Goal: Task Accomplishment & Management: Manage account settings

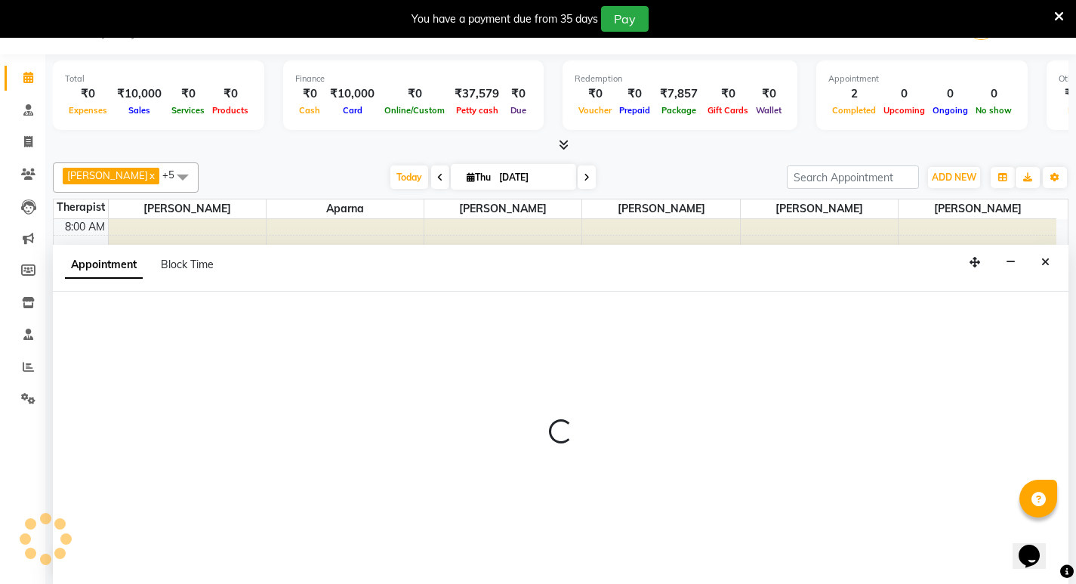
scroll to position [39, 0]
select select "56981"
select select "tentative"
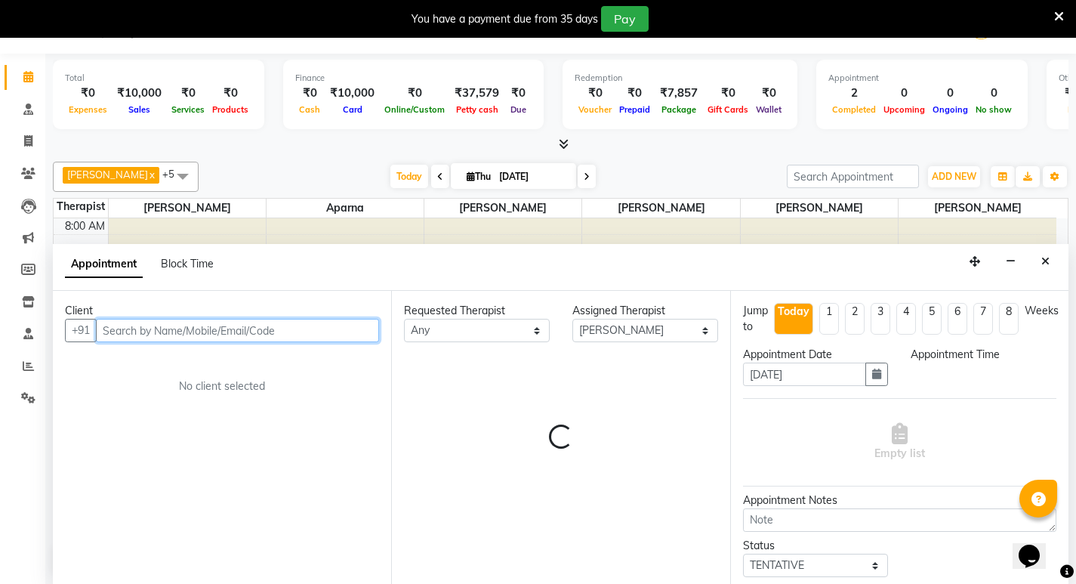
select select "675"
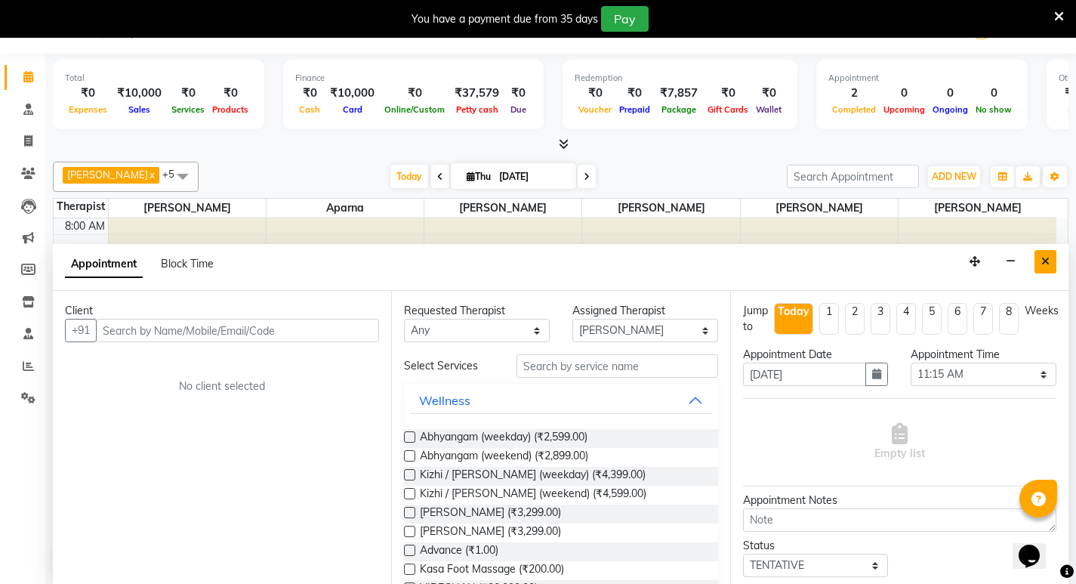
click at [1048, 260] on icon "Close" at bounding box center [1046, 261] width 8 height 11
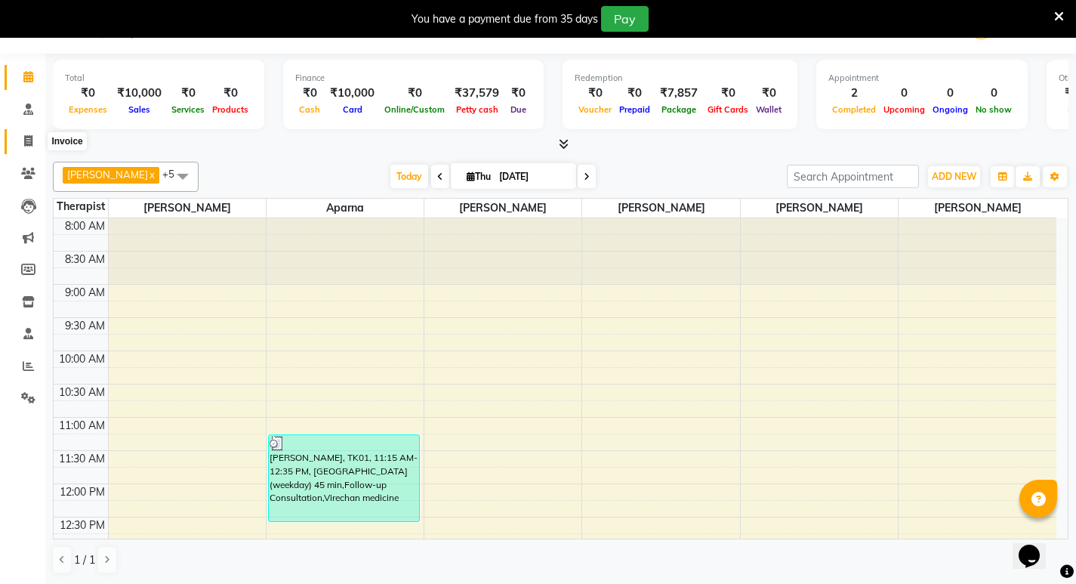
click at [30, 140] on icon at bounding box center [28, 140] width 8 height 11
select select "6818"
select select "service"
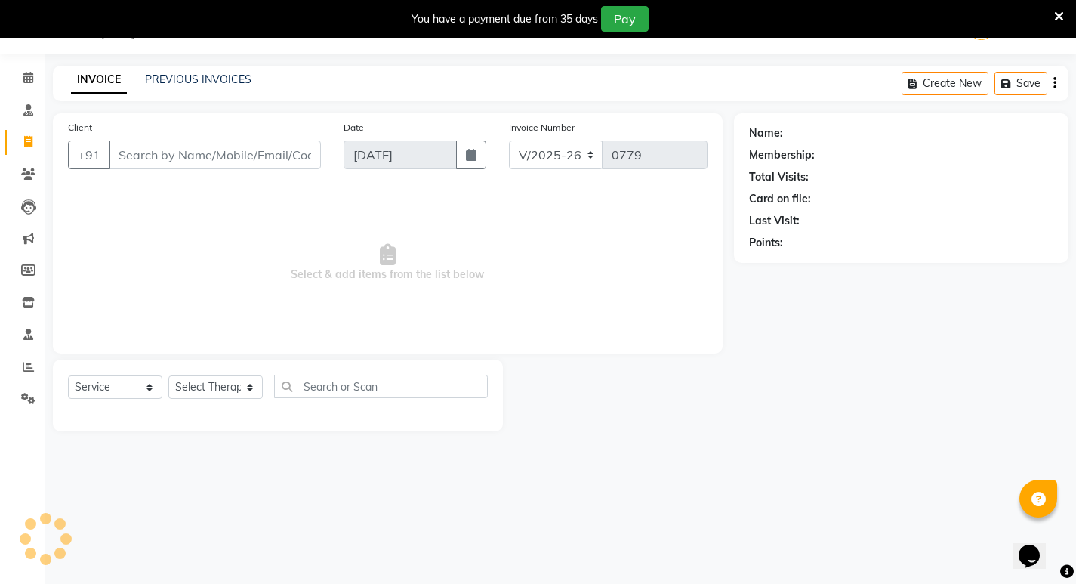
scroll to position [38, 0]
click at [94, 384] on select "Select Service Product Membership Package Voucher Prepaid Gift Card" at bounding box center [115, 386] width 94 height 23
click at [68, 375] on select "Select Service Product Membership Package Voucher Prepaid Gift Card" at bounding box center [115, 386] width 94 height 23
click at [173, 390] on select "Select Therapist Abhijeet Jadhav Amrutha Anita Khatke Anjana Surendra Kalyani A…" at bounding box center [219, 386] width 103 height 23
select select "53452"
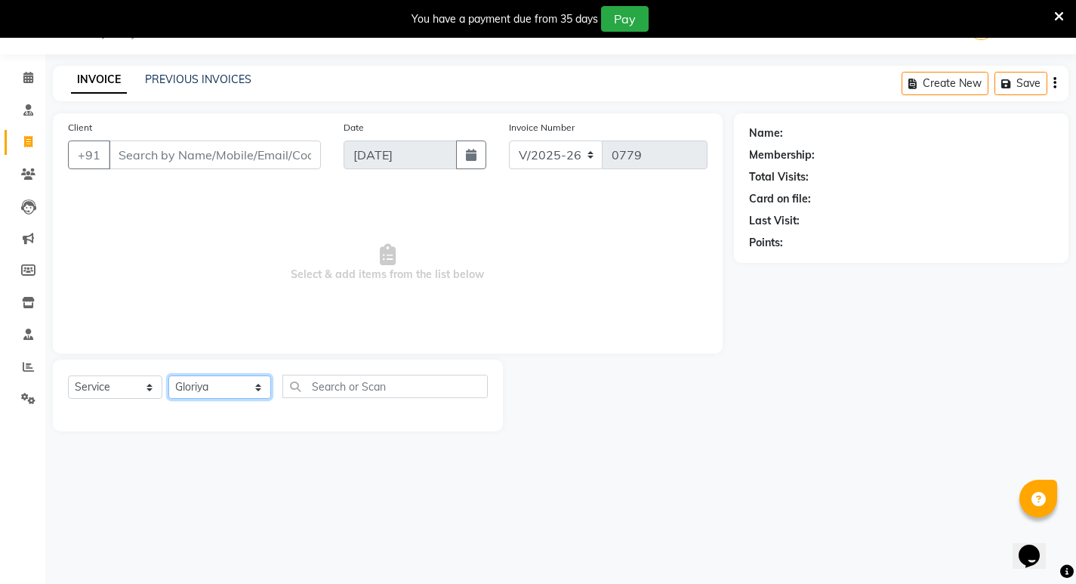
click at [168, 375] on select "Select Therapist Abhijeet Jadhav Amrutha Anita Khatke Anjana Surendra Kalyani A…" at bounding box center [219, 386] width 103 height 23
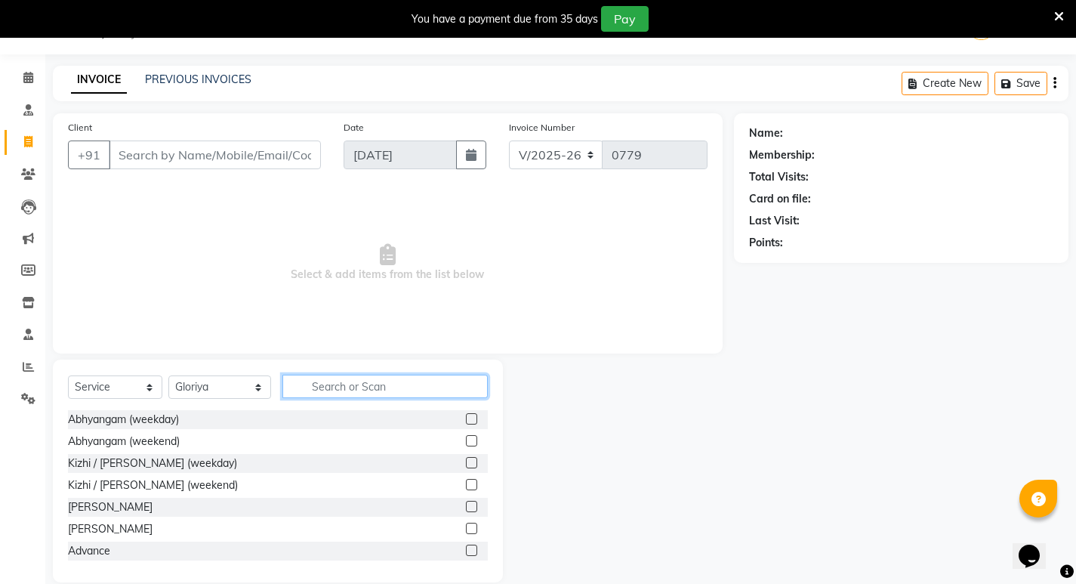
click at [318, 375] on input "text" at bounding box center [384, 386] width 205 height 23
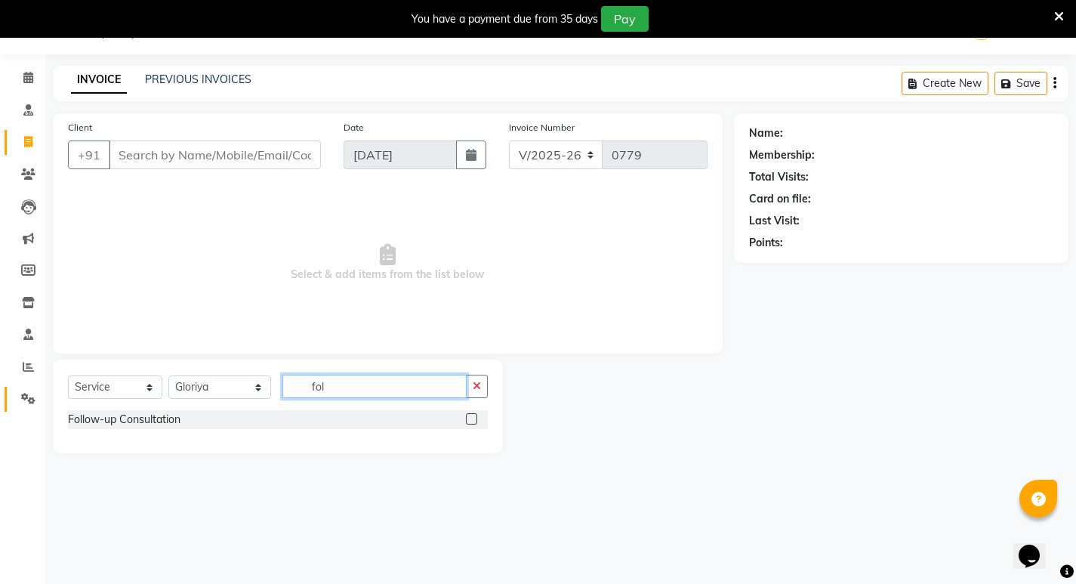
type input "fol"
click at [21, 388] on link "Settings" at bounding box center [23, 399] width 36 height 25
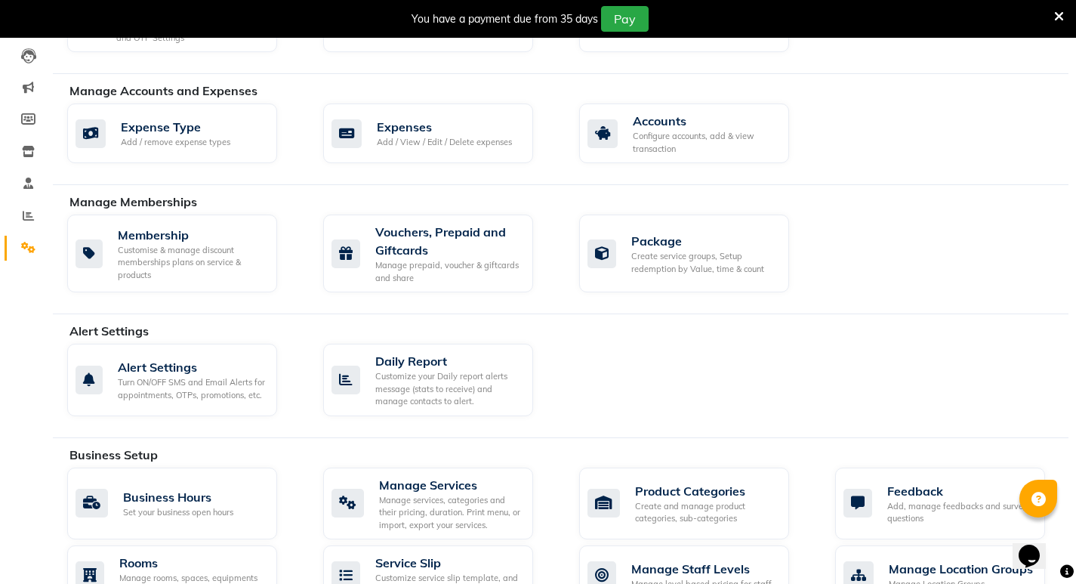
scroll to position [264, 0]
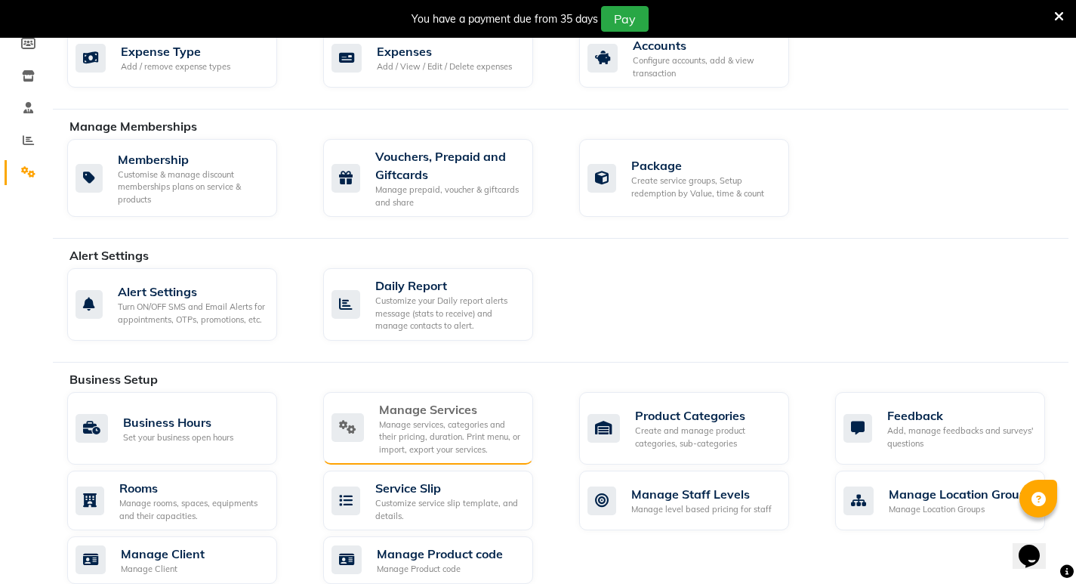
click at [517, 428] on div "Manage services, categories and their pricing, duration. Print menu, or import,…" at bounding box center [450, 437] width 142 height 38
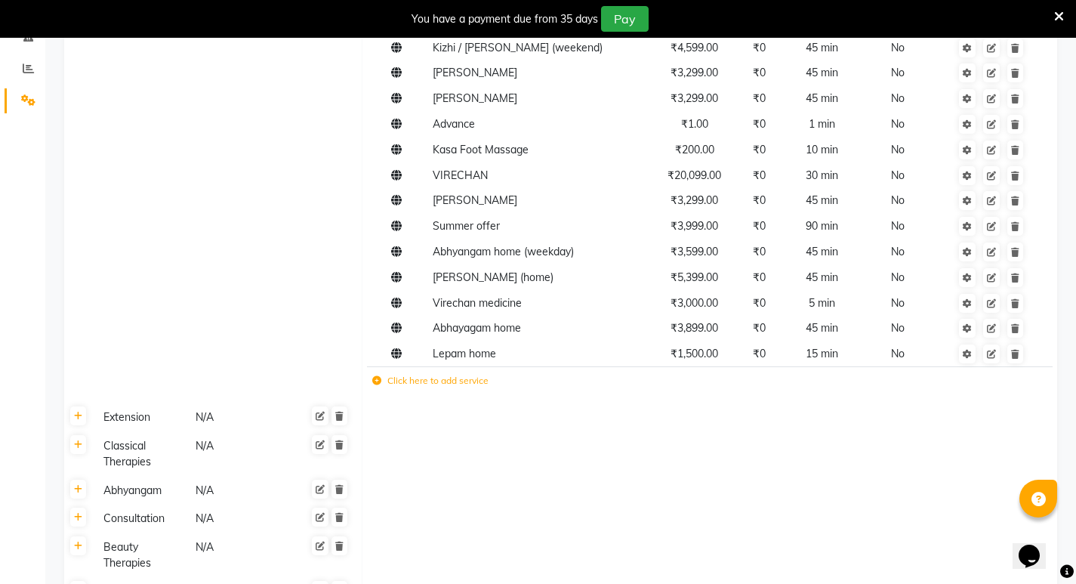
scroll to position [378, 0]
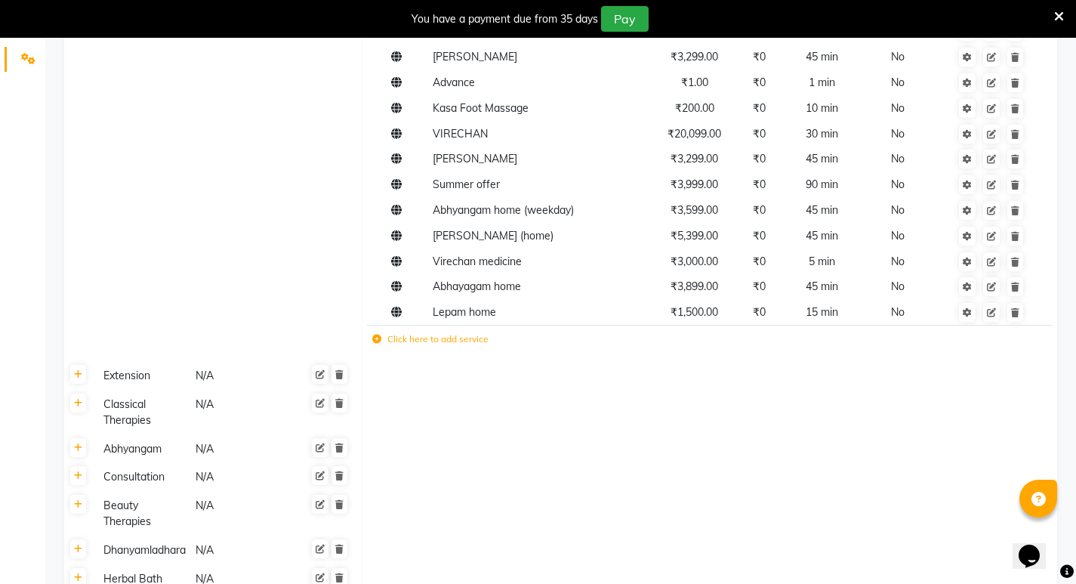
click at [464, 338] on label "Click here to add service" at bounding box center [430, 339] width 116 height 14
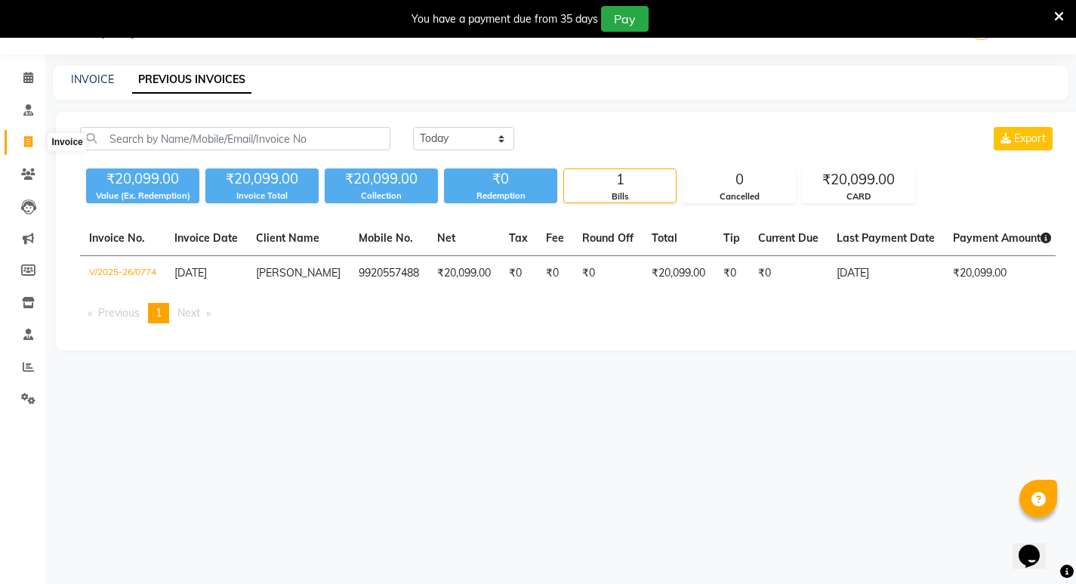
click at [29, 144] on icon at bounding box center [28, 141] width 8 height 11
select select "6818"
select select "service"
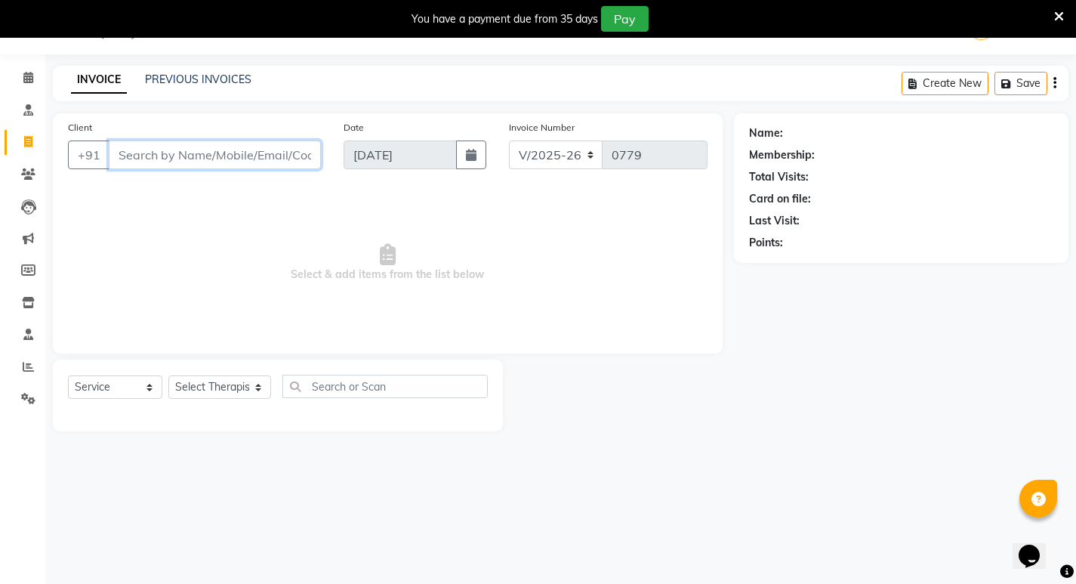
click at [142, 153] on input "Client" at bounding box center [215, 154] width 212 height 29
type input "d"
click at [179, 80] on link "PREVIOUS INVOICES" at bounding box center [198, 80] width 107 height 14
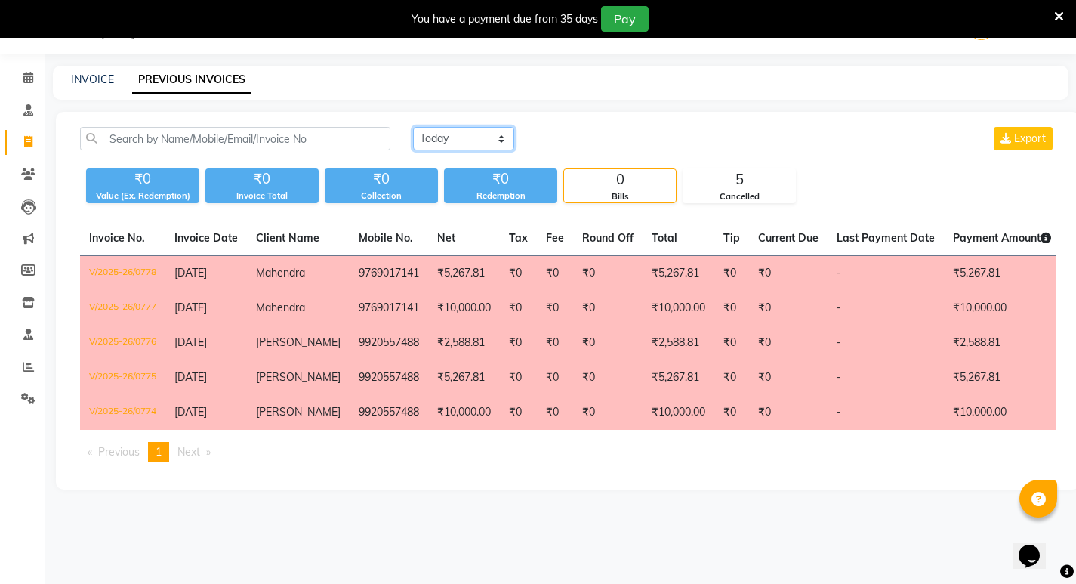
click at [465, 137] on select "Today Yesterday Custom Range" at bounding box center [463, 138] width 101 height 23
select select "range"
click at [413, 127] on select "Today Yesterday Custom Range" at bounding box center [463, 138] width 101 height 23
click at [582, 136] on input "04-09-2025" at bounding box center [587, 138] width 106 height 21
select select "9"
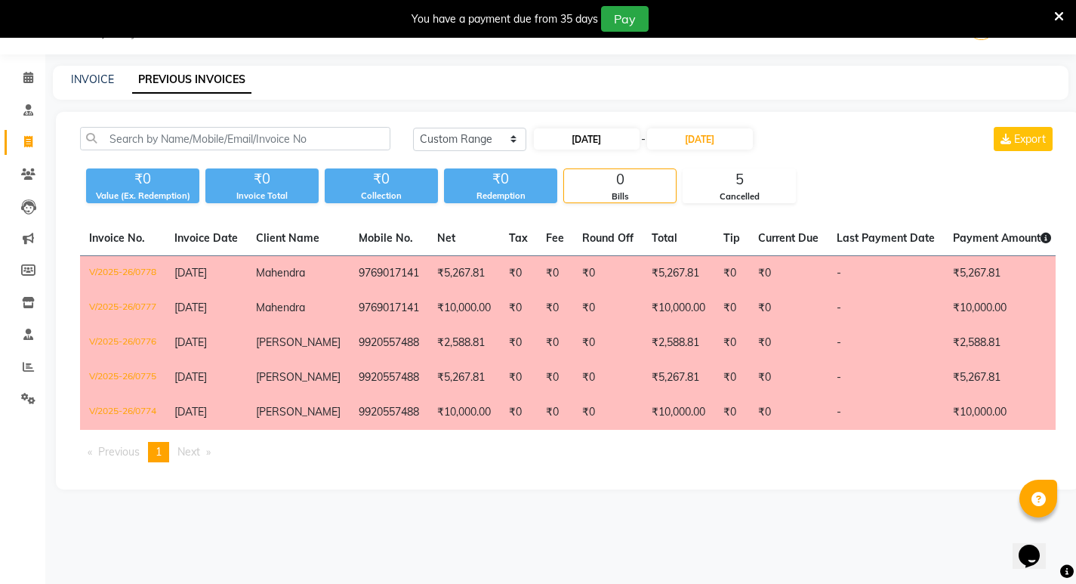
select select "2025"
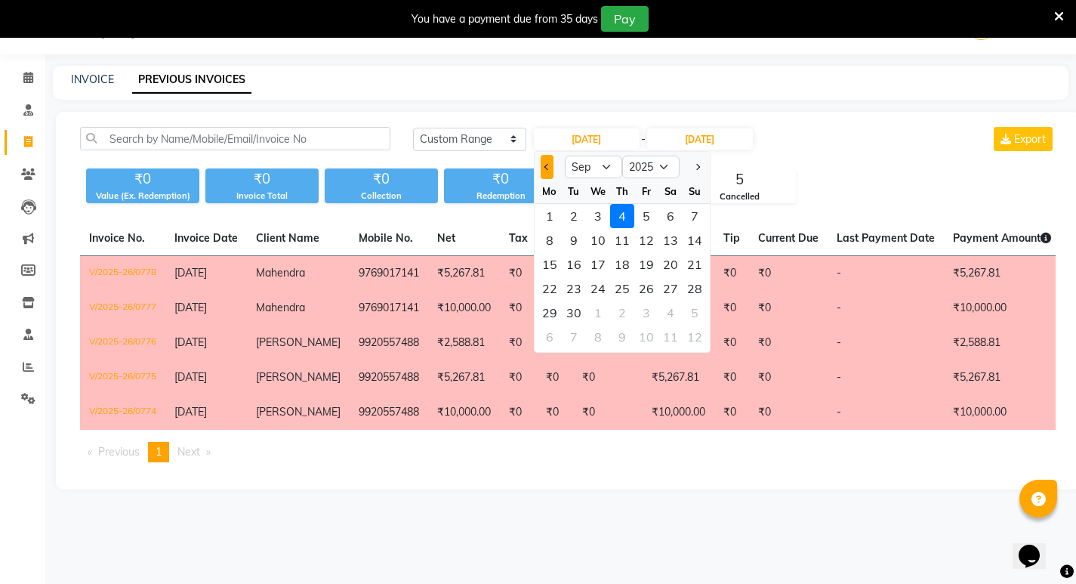
click at [549, 165] on span "Previous month" at bounding box center [547, 167] width 6 height 6
select select "8"
click at [650, 221] on div "1" at bounding box center [646, 216] width 24 height 24
type input "01-08-2025"
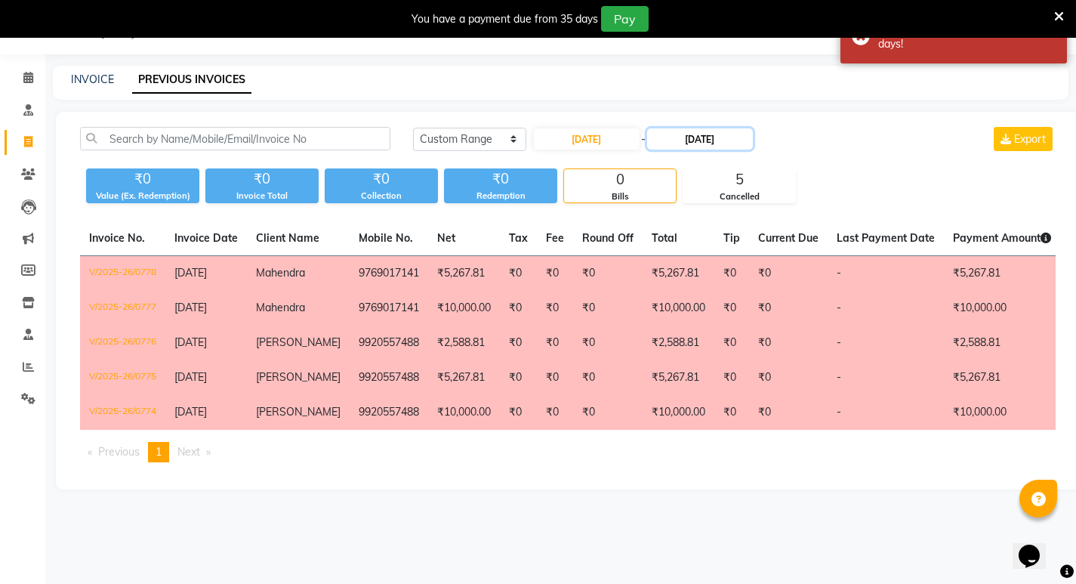
click at [750, 144] on input "04-09-2025" at bounding box center [700, 138] width 106 height 21
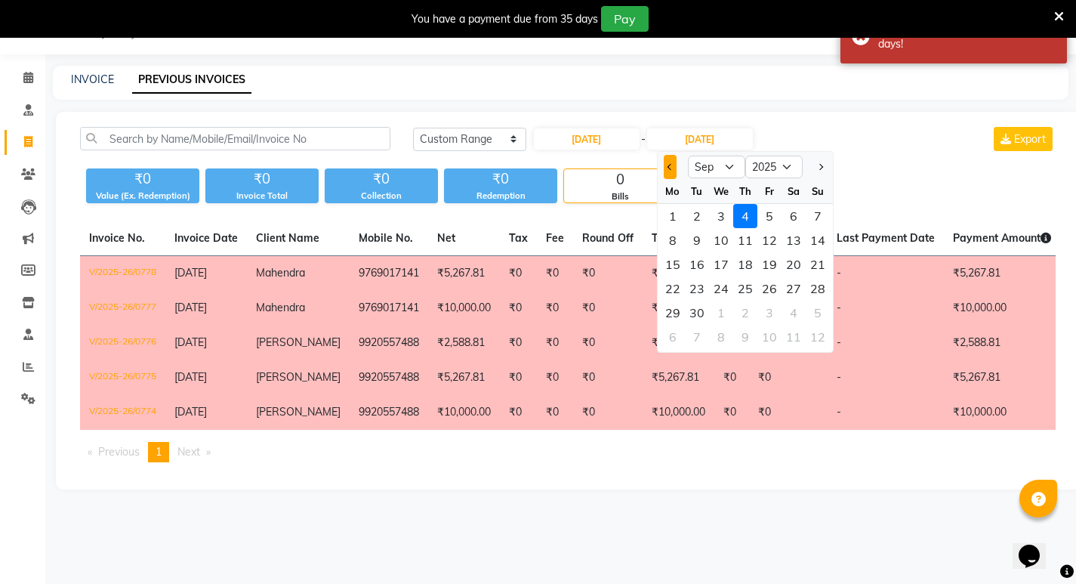
click at [668, 165] on span "Previous month" at bounding box center [670, 167] width 6 height 6
select select "8"
click at [820, 312] on div "31" at bounding box center [818, 313] width 24 height 24
type input "31-08-2025"
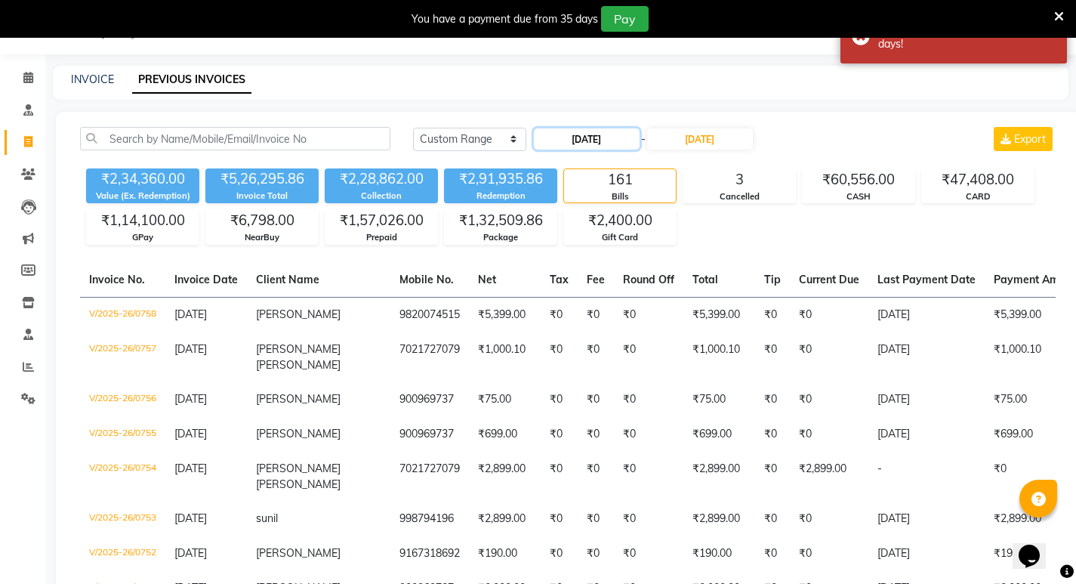
click at [597, 133] on input "01-08-2025" at bounding box center [587, 138] width 106 height 21
select select "8"
select select "2025"
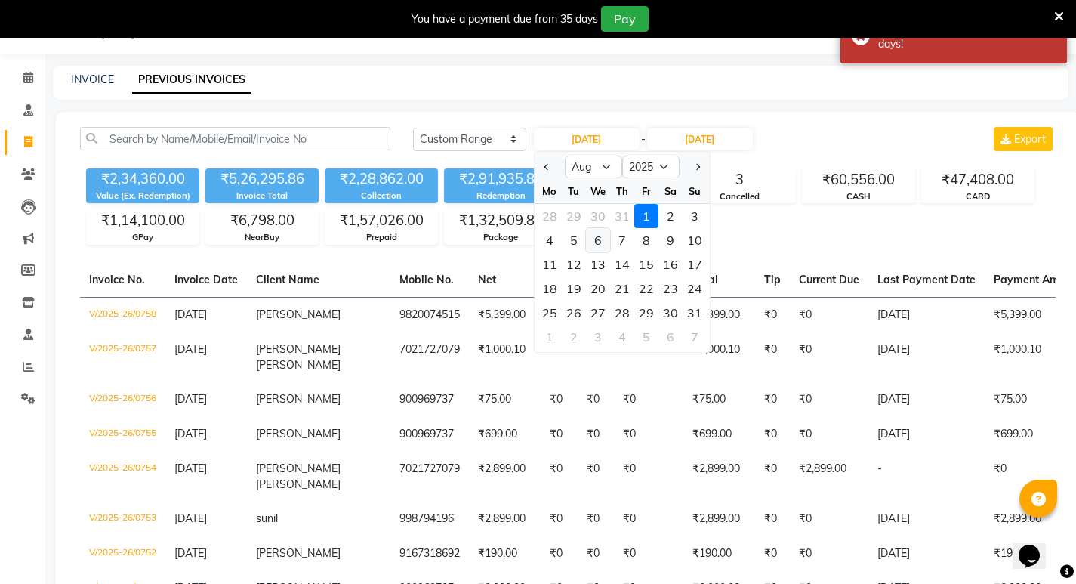
click at [594, 241] on div "6" at bounding box center [598, 240] width 24 height 24
type input "06-08-2025"
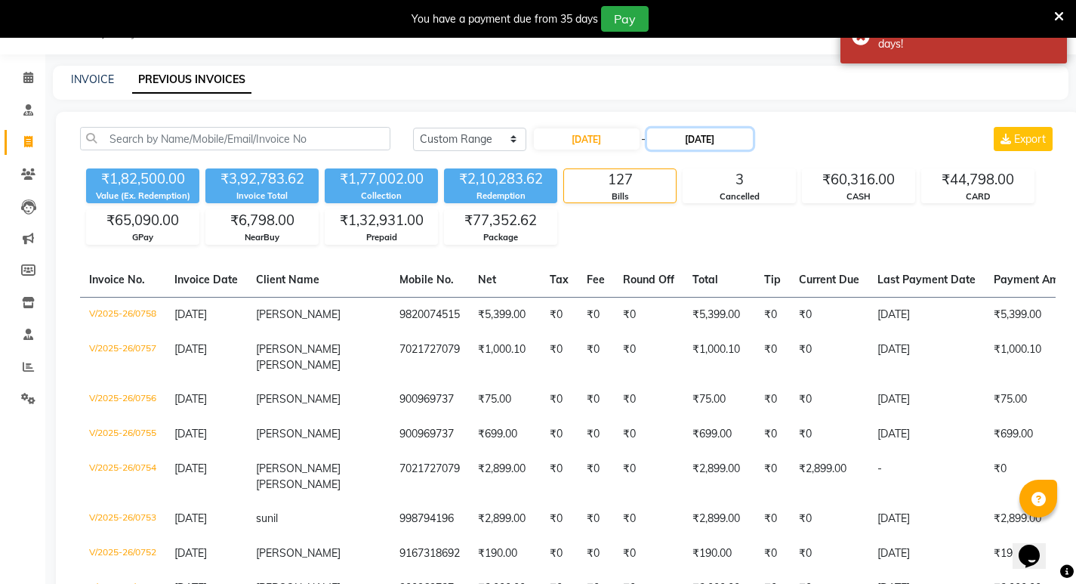
click at [723, 135] on input "31-08-2025" at bounding box center [700, 138] width 106 height 21
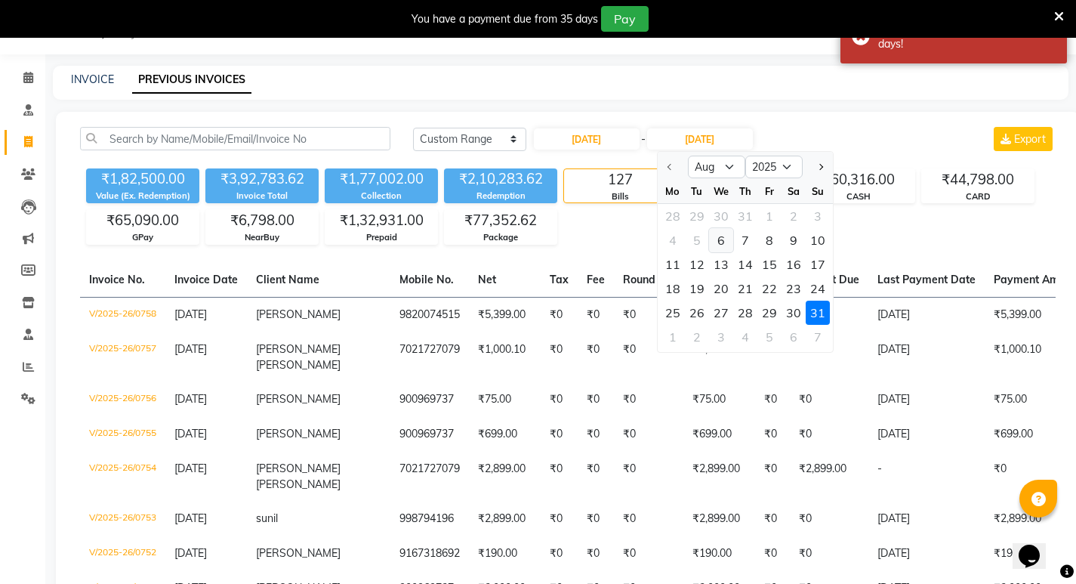
click at [725, 245] on div "6" at bounding box center [721, 240] width 24 height 24
type input "06-08-2025"
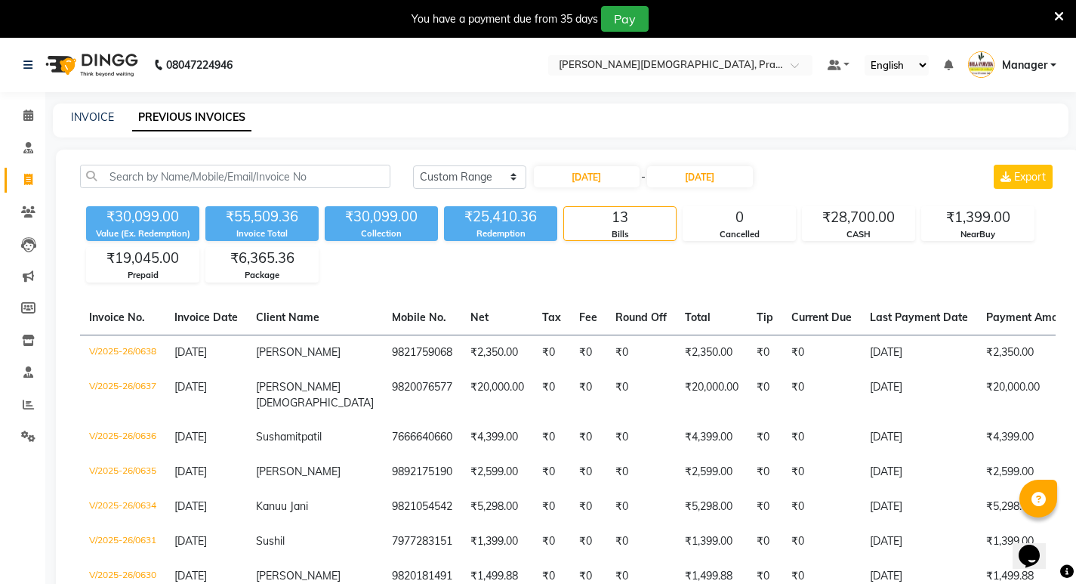
click at [23, 178] on span at bounding box center [28, 179] width 26 height 17
select select "service"
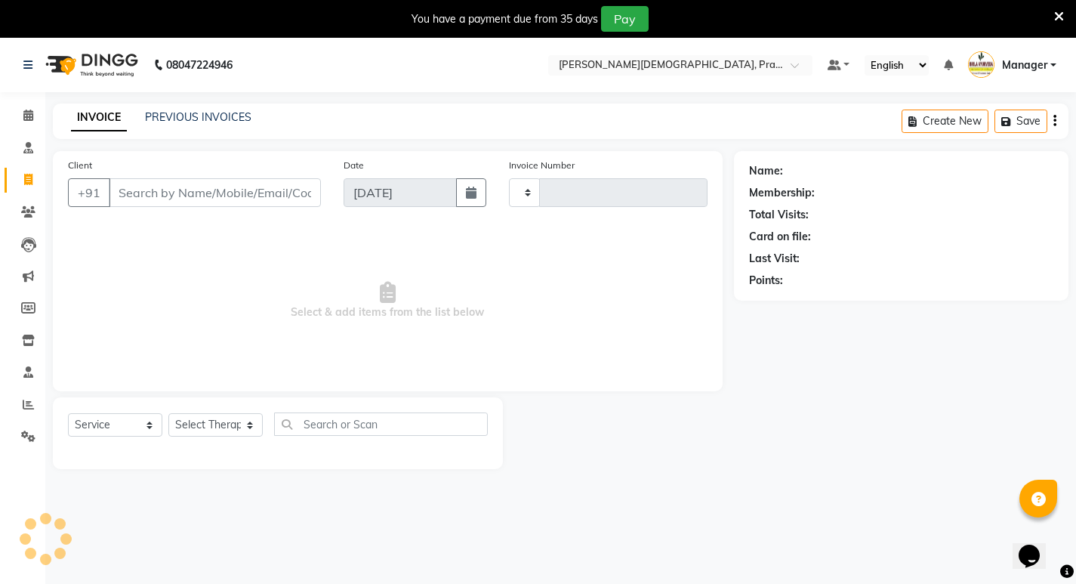
type input "0779"
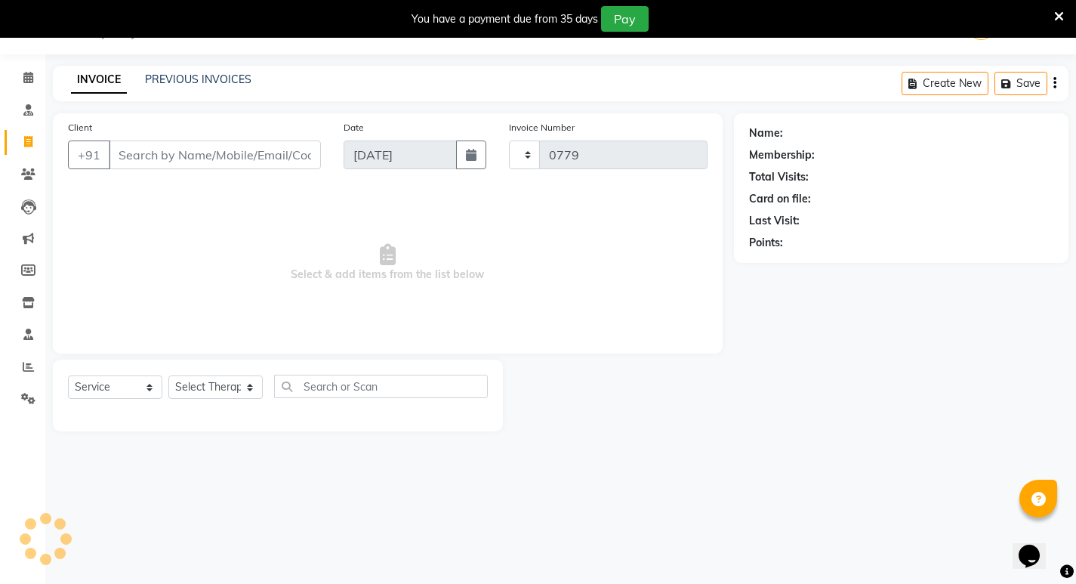
select select "6818"
click at [231, 153] on input "Client" at bounding box center [215, 154] width 212 height 29
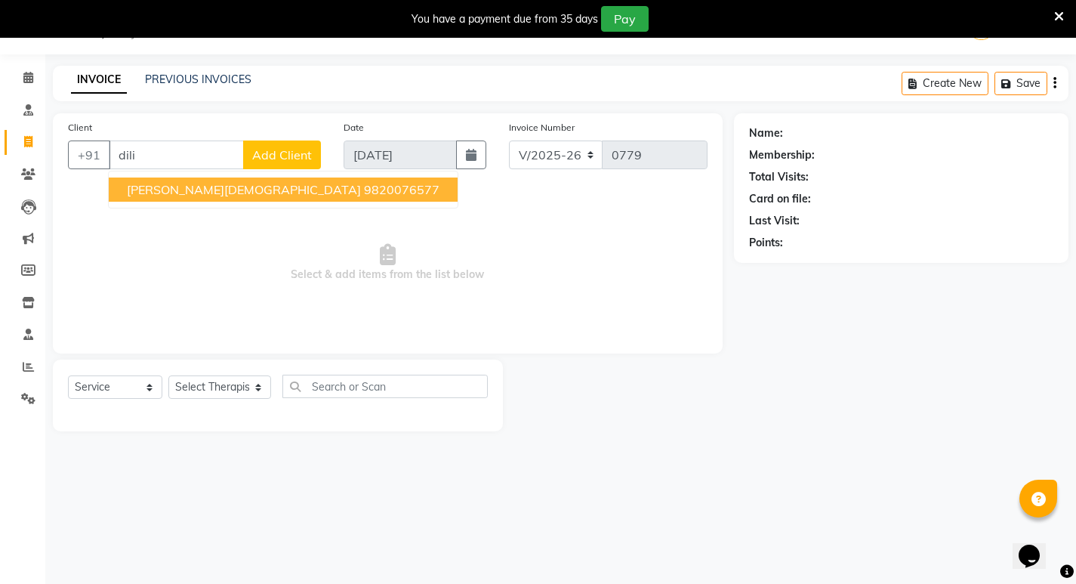
click at [364, 191] on ngb-highlight "9820076577" at bounding box center [402, 189] width 76 height 15
type input "9820076577"
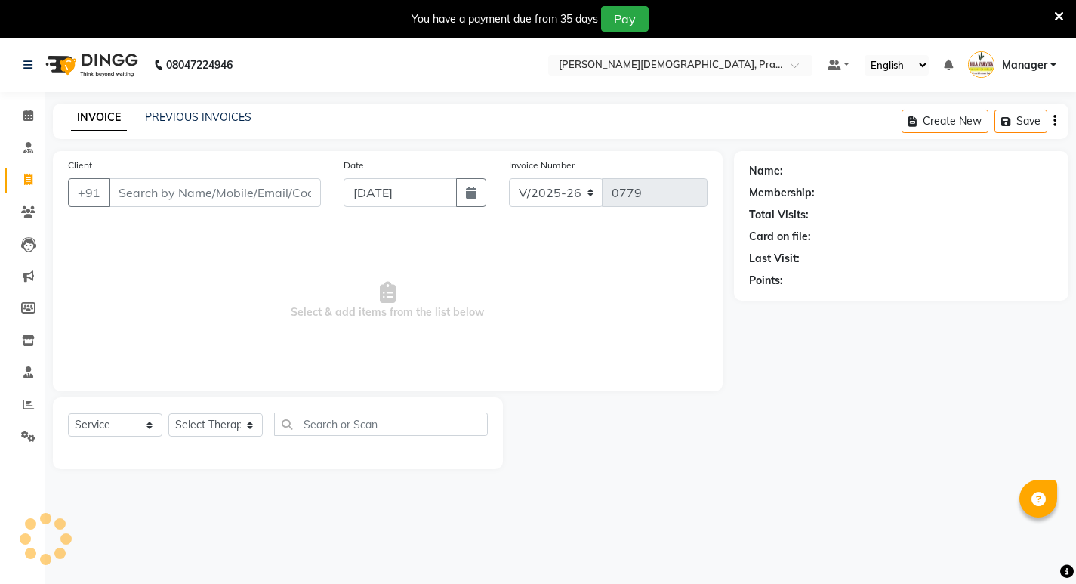
select select "6818"
select select "service"
click at [197, 186] on input "Client" at bounding box center [215, 192] width 212 height 29
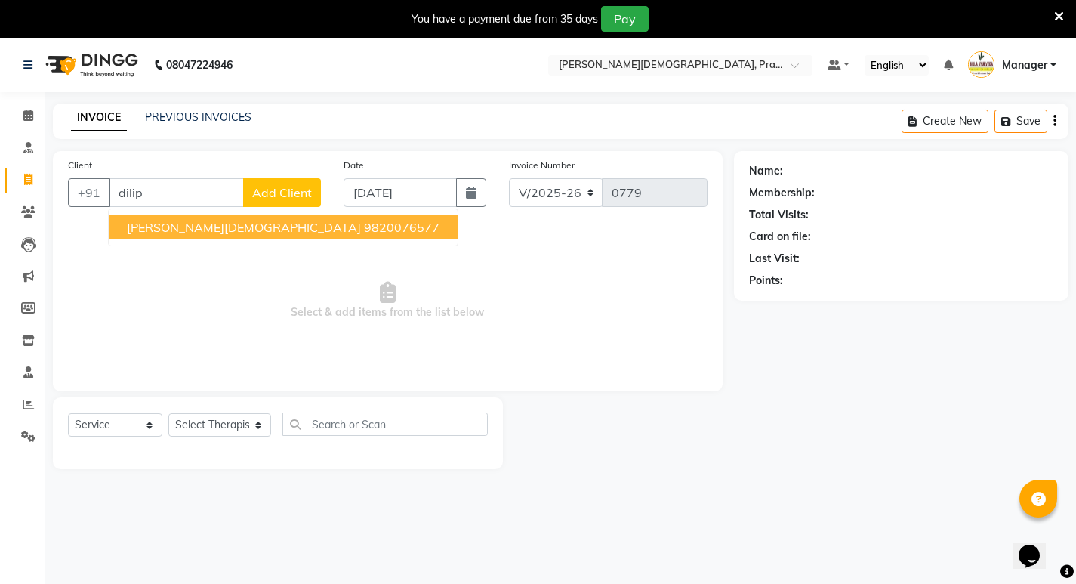
click at [212, 235] on button "Dilip jain 9820076577" at bounding box center [283, 227] width 349 height 24
type input "9820076577"
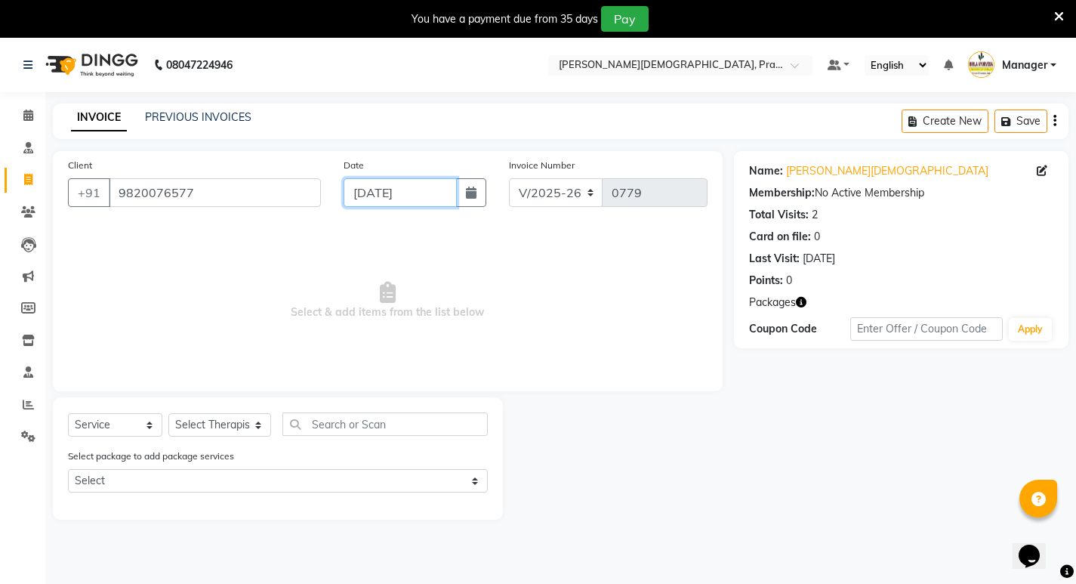
click at [404, 187] on input "04-09-2025" at bounding box center [400, 192] width 113 height 29
select select "9"
select select "2025"
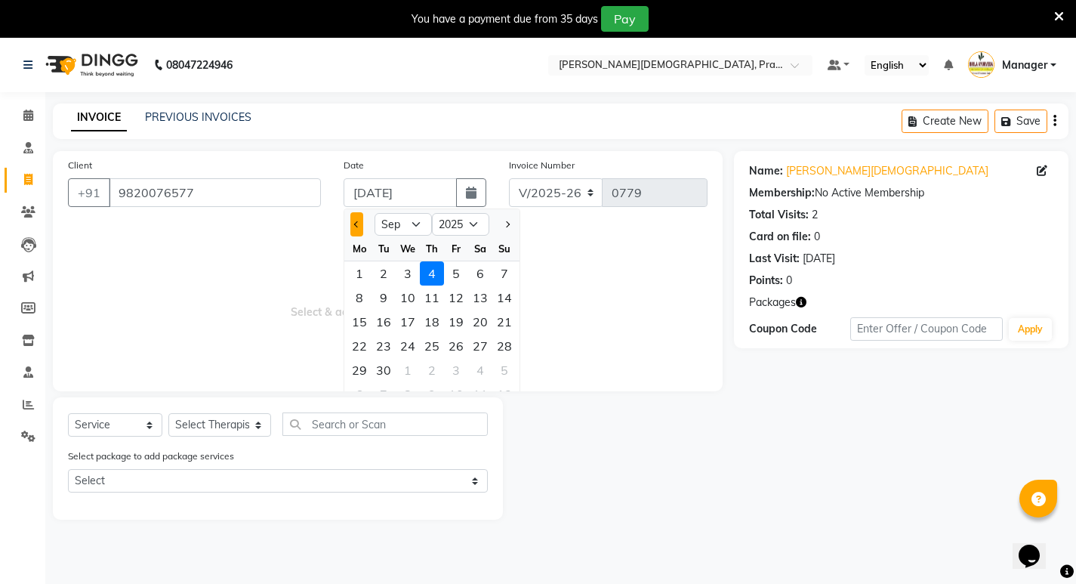
click at [358, 227] on span "Previous month" at bounding box center [357, 224] width 6 height 6
select select "8"
click at [410, 294] on div "6" at bounding box center [408, 298] width 24 height 24
type input "06-08-2025"
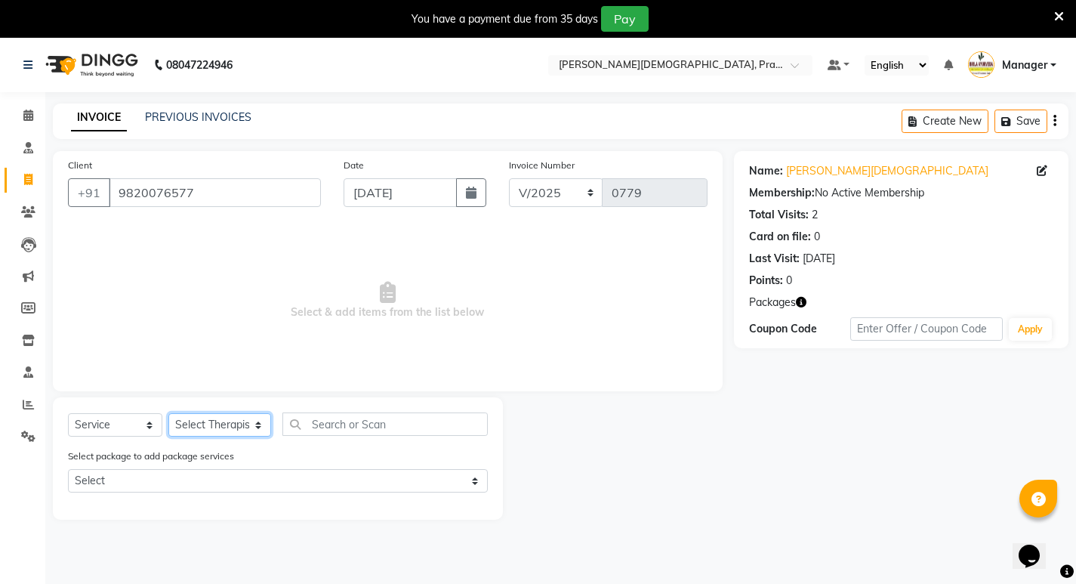
click at [199, 428] on select "Select Therapist Abhijeet Jadhav Amrutha Anita Khatke Anjana Surendra Kalyani A…" at bounding box center [219, 424] width 103 height 23
click at [228, 415] on select "Select Therapist Abhijeet Jadhav Amrutha Anita Khatke Anjana Surendra Kalyani A…" at bounding box center [219, 424] width 103 height 23
select select "53448"
click at [168, 413] on select "Select Therapist Abhijeet Jadhav Amrutha Anita Khatke Anjana Surendra Kalyani A…" at bounding box center [219, 424] width 103 height 23
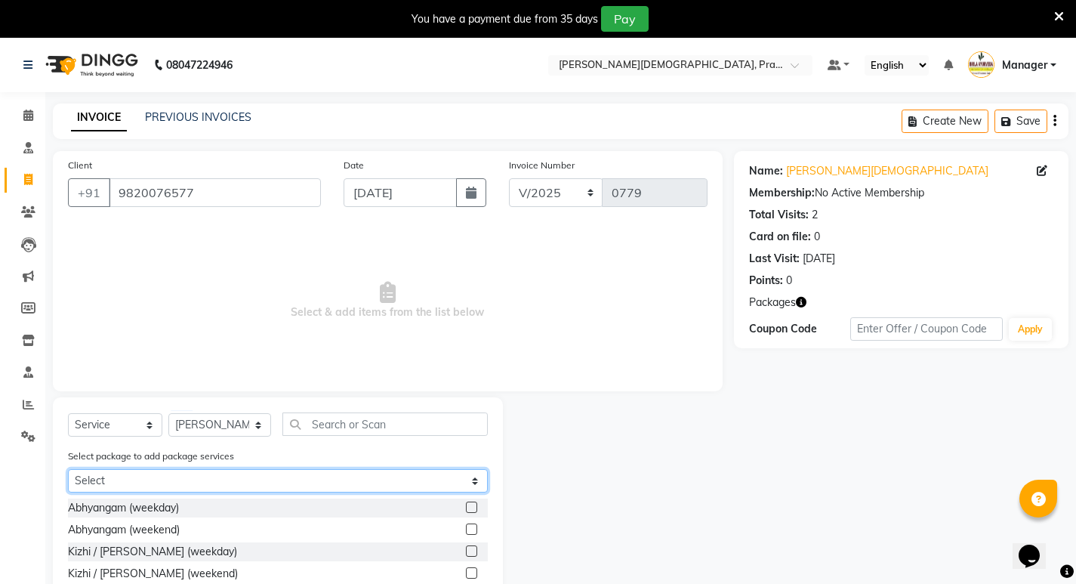
click at [149, 480] on select "Select Abhayagam 20" at bounding box center [278, 480] width 420 height 23
select select "1: Object"
click at [68, 469] on select "Select Abhayagam 20" at bounding box center [278, 480] width 420 height 23
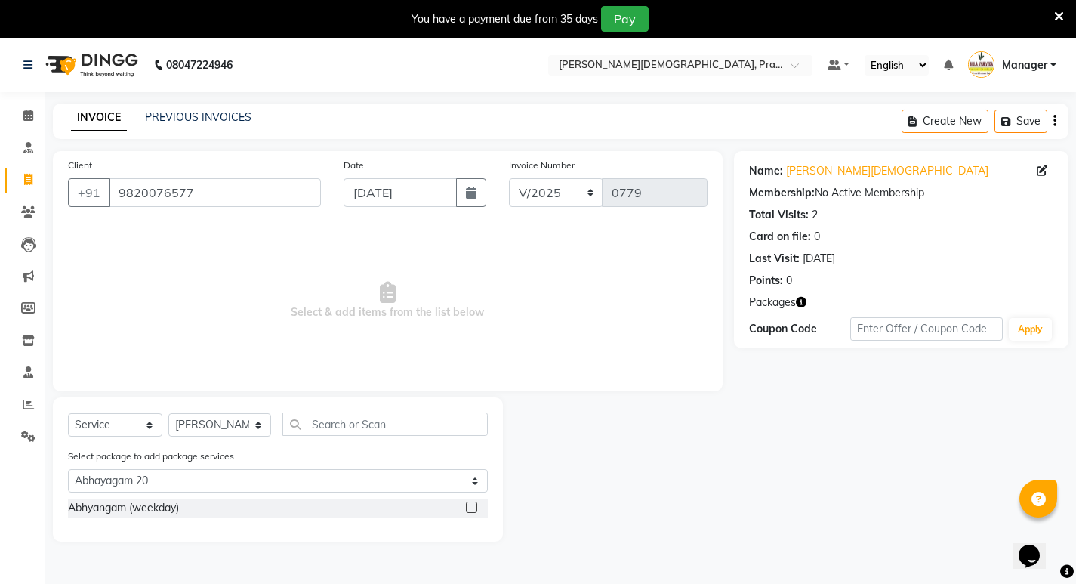
click at [474, 506] on label at bounding box center [471, 507] width 11 height 11
click at [474, 506] on input "checkbox" at bounding box center [471, 508] width 10 height 10
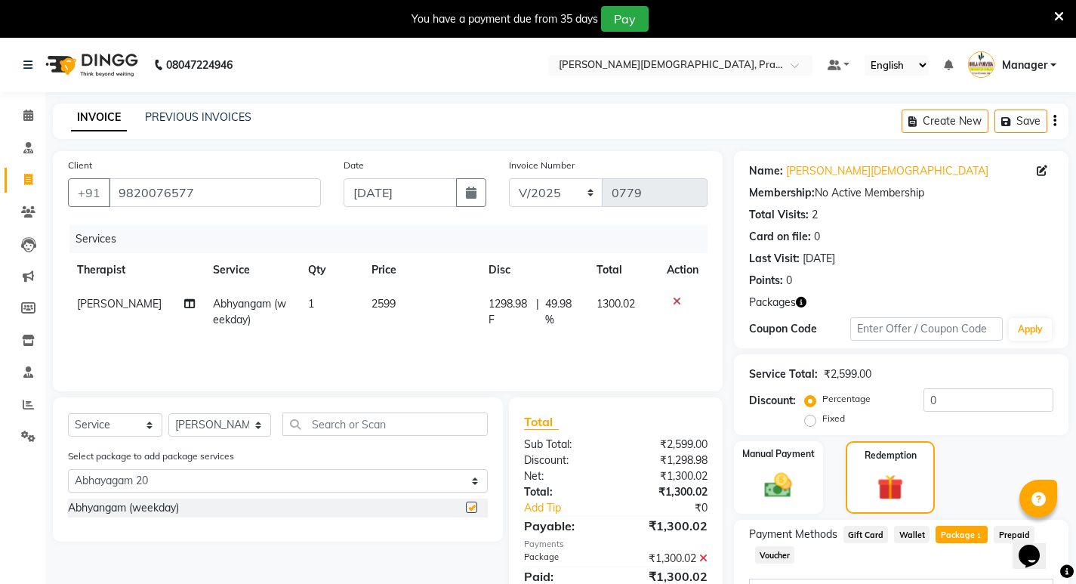
checkbox input "false"
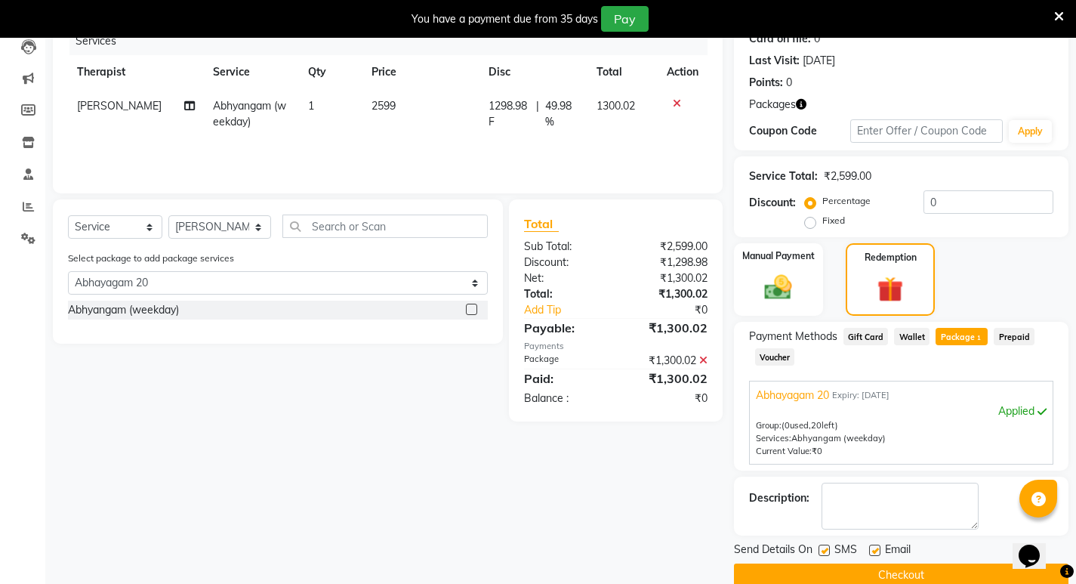
scroll to position [224, 0]
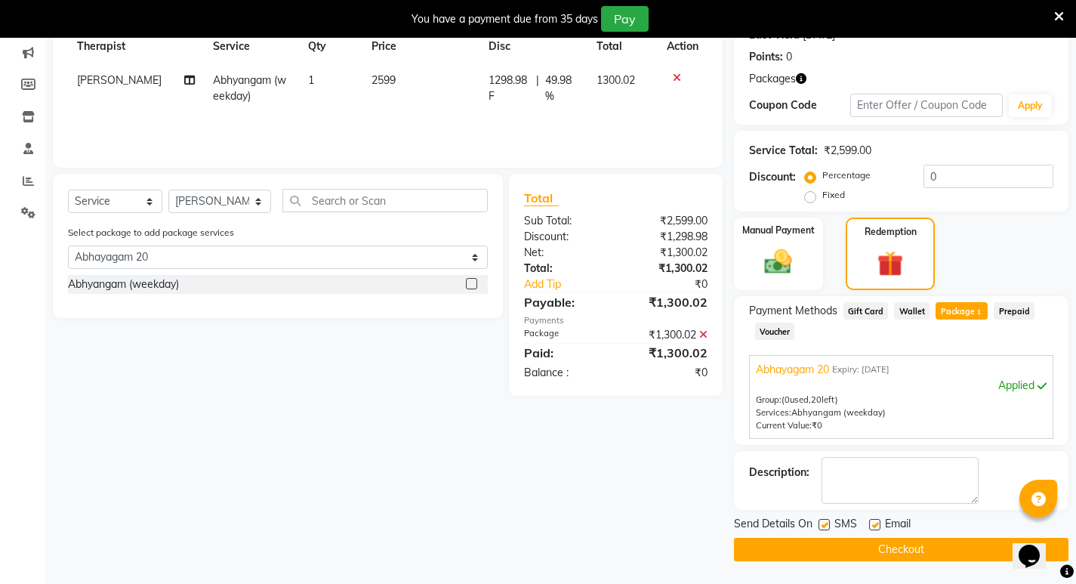
drag, startPoint x: 826, startPoint y: 522, endPoint x: 872, endPoint y: 530, distance: 47.6
click at [829, 524] on label at bounding box center [824, 524] width 11 height 11
click at [829, 524] on input "checkbox" at bounding box center [824, 525] width 10 height 10
checkbox input "false"
click at [878, 528] on label at bounding box center [874, 524] width 11 height 11
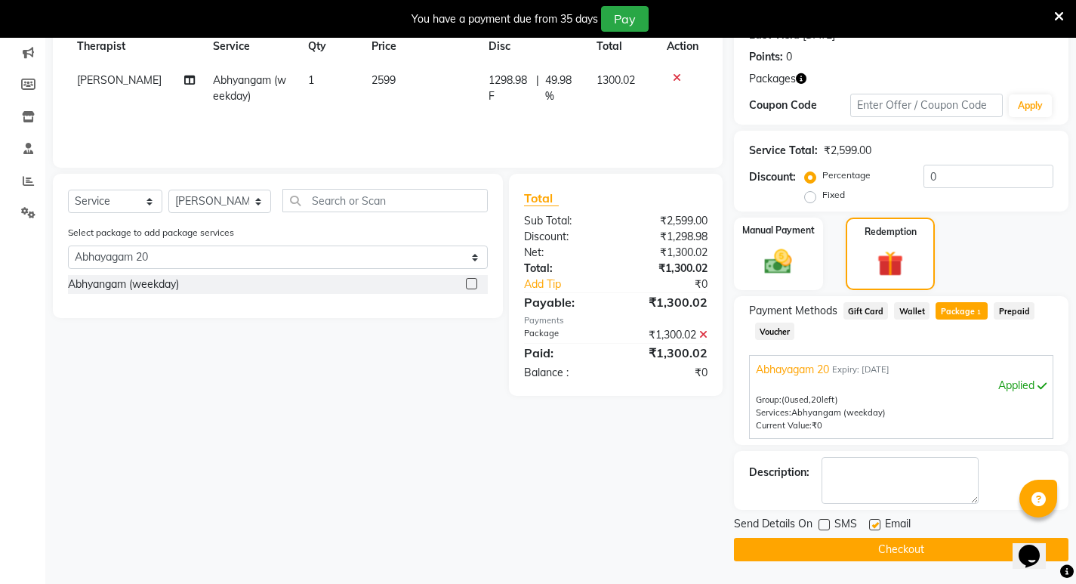
click at [878, 528] on input "checkbox" at bounding box center [874, 525] width 10 height 10
checkbox input "false"
click at [893, 551] on button "Checkout" at bounding box center [901, 549] width 335 height 23
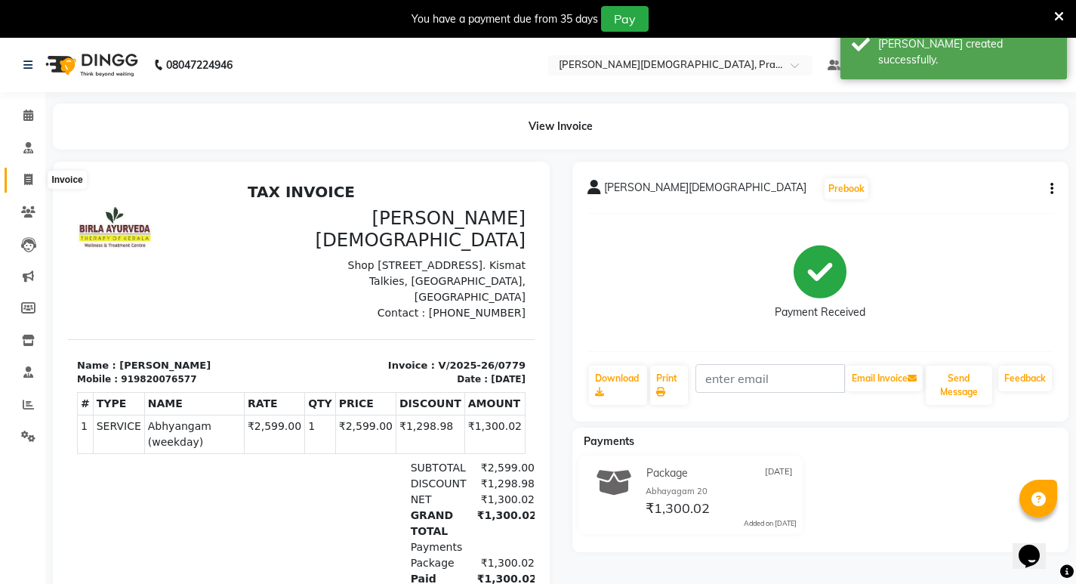
click at [25, 184] on icon at bounding box center [28, 179] width 8 height 11
select select "service"
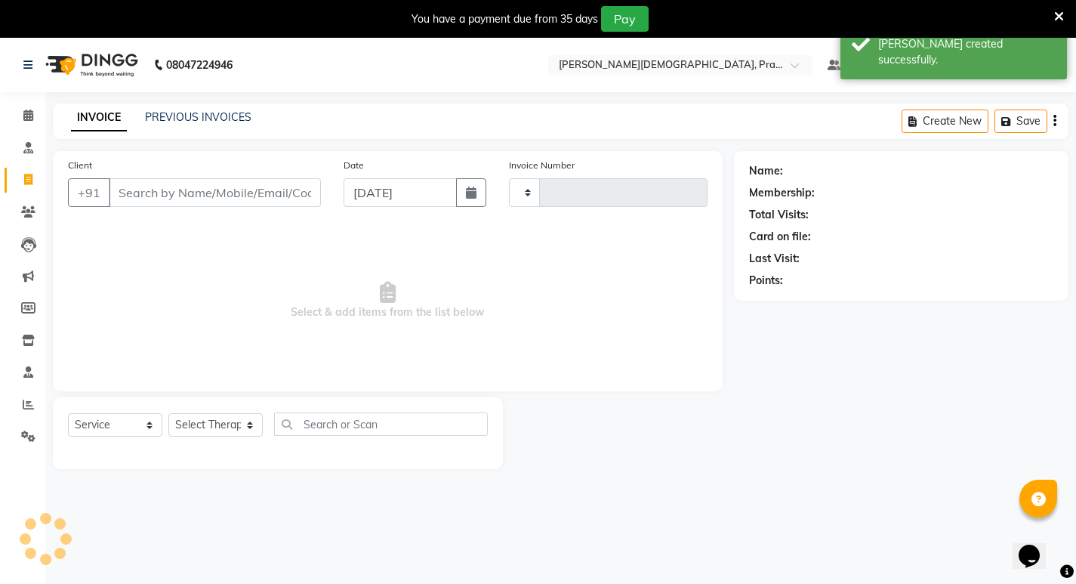
scroll to position [38, 0]
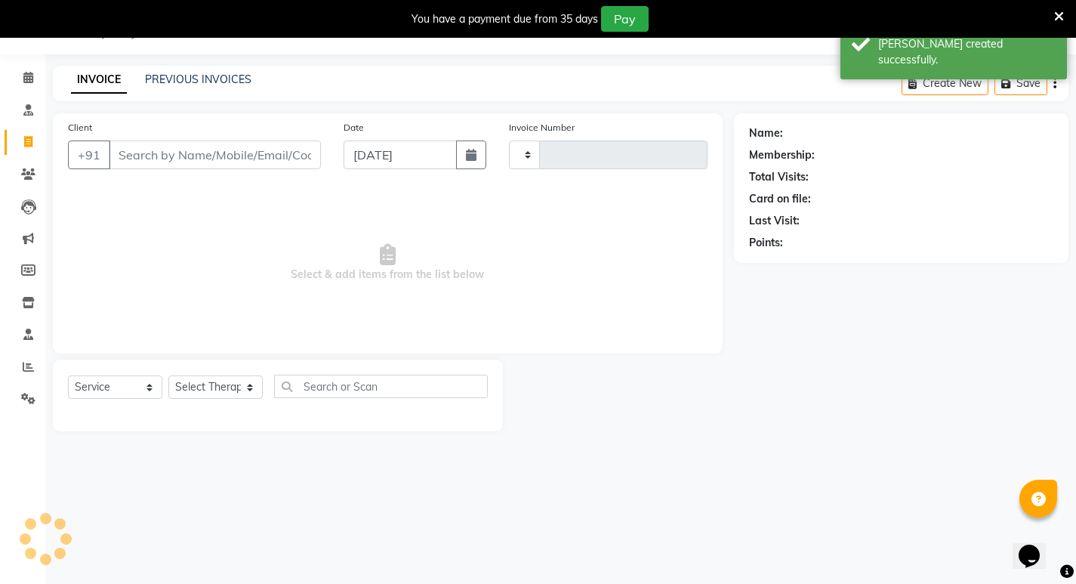
type input "0780"
select select "6818"
